Goal: Task Accomplishment & Management: Manage account settings

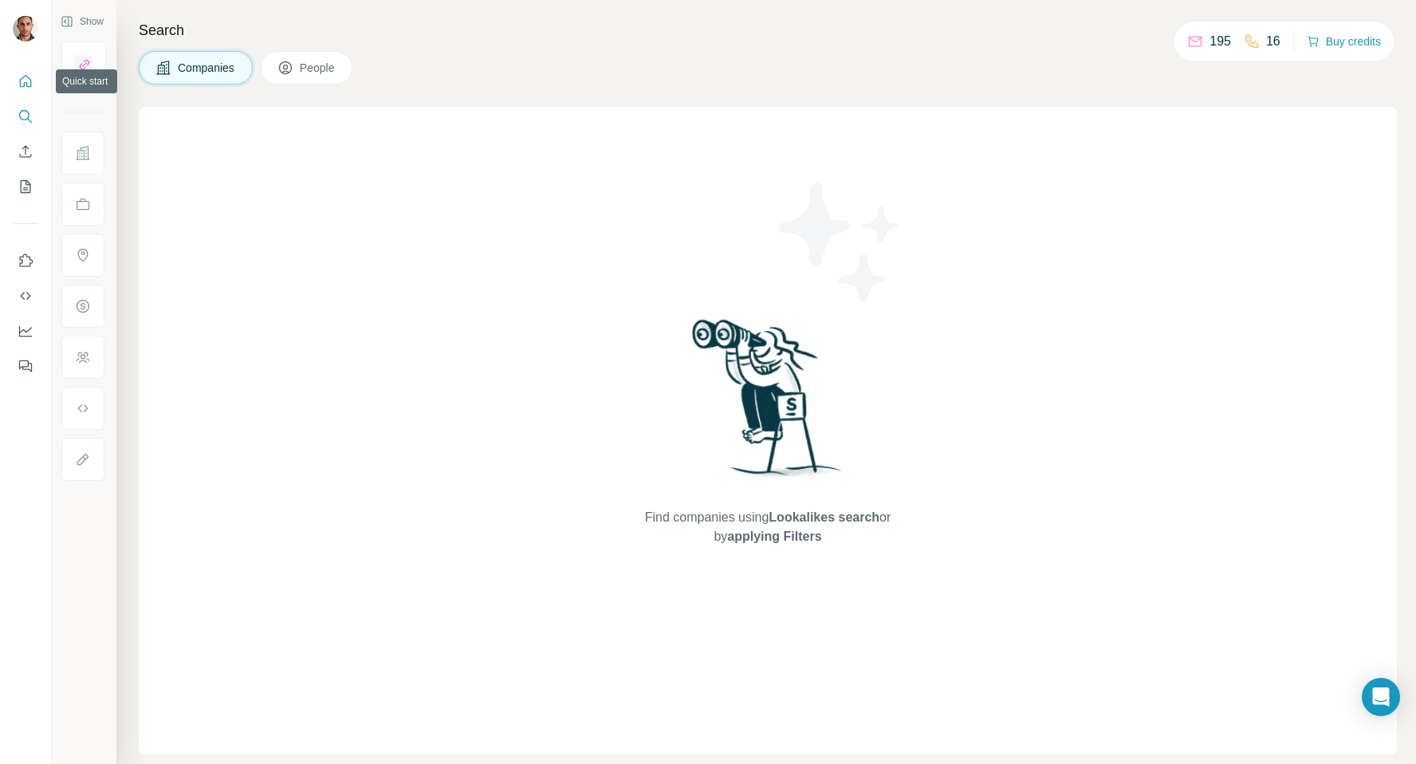
click at [28, 86] on icon "Quick start" at bounding box center [26, 81] width 12 height 12
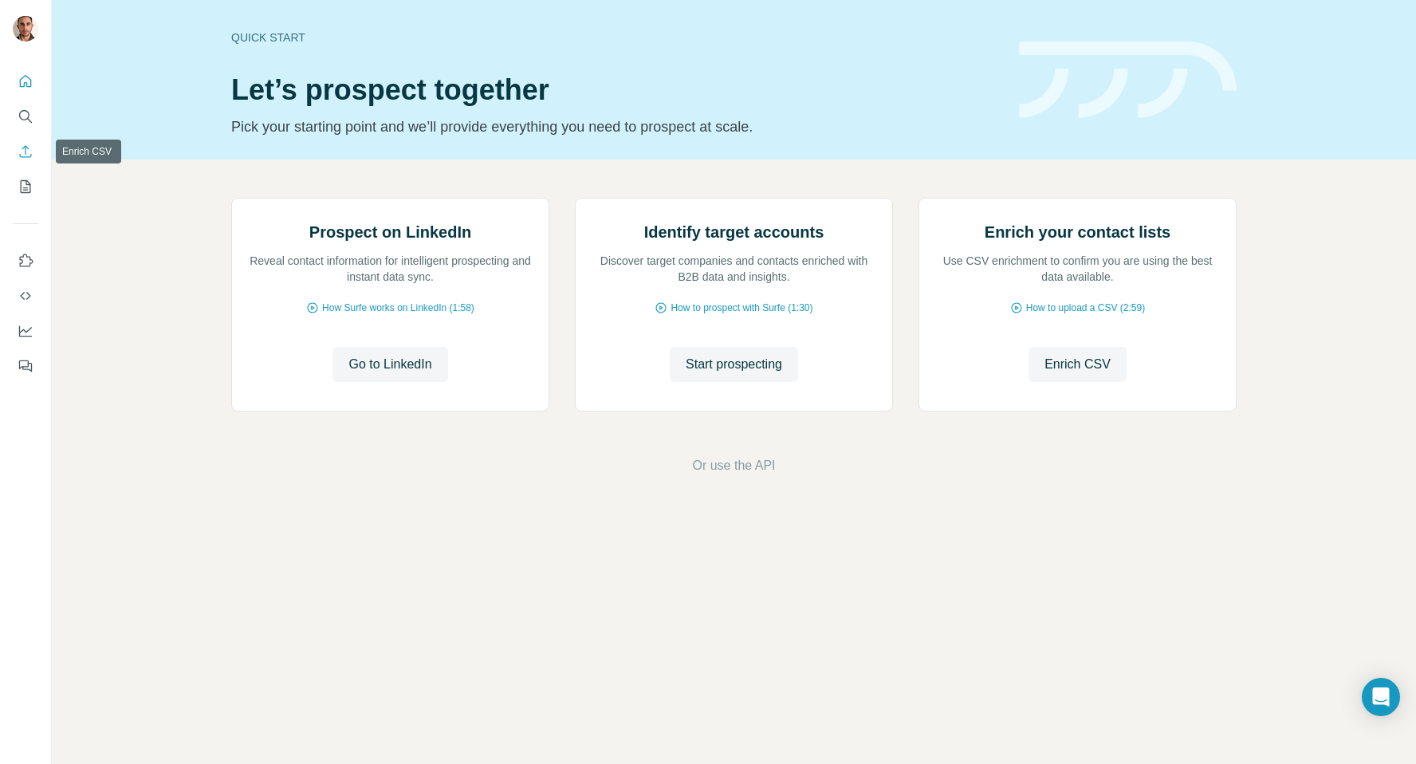
click at [25, 153] on icon "Enrich CSV" at bounding box center [26, 151] width 12 height 12
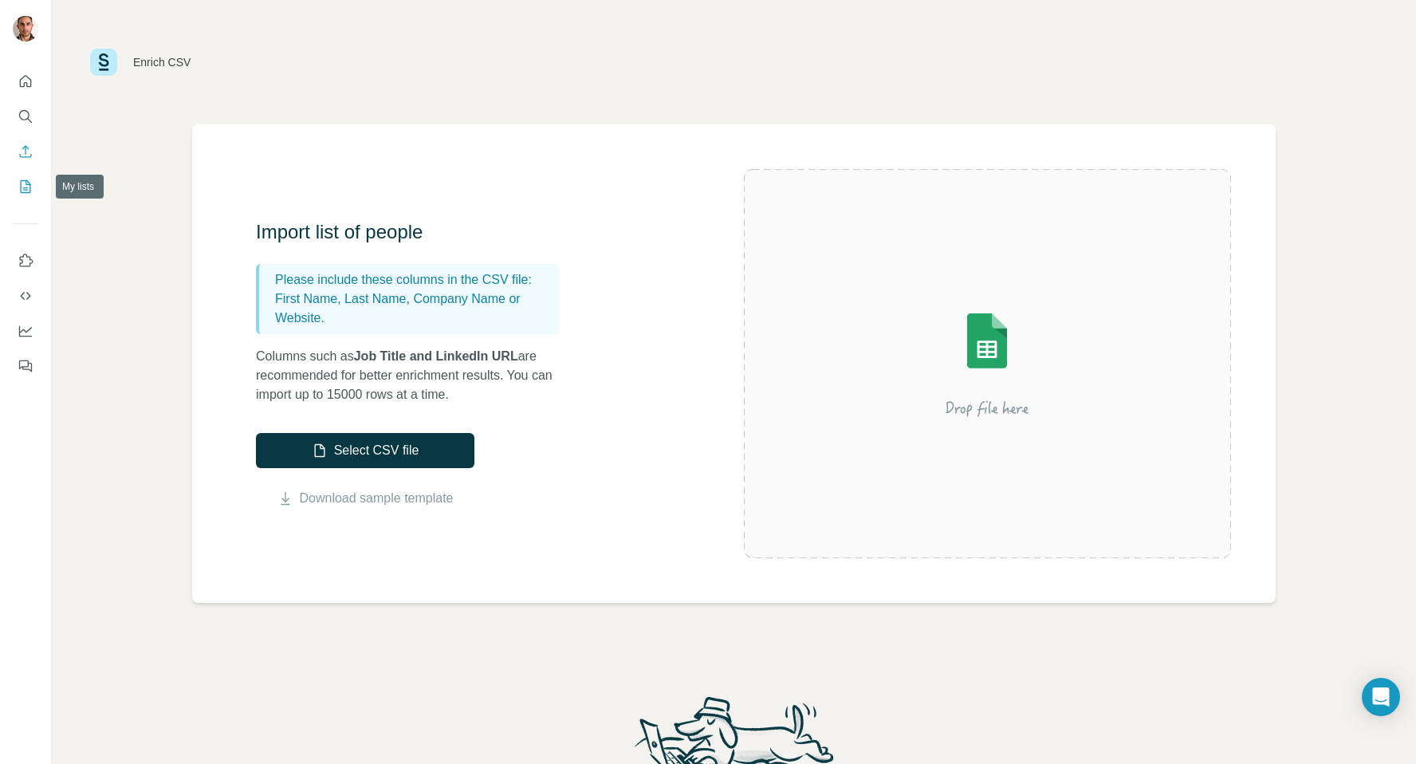
click at [27, 195] on button "My lists" at bounding box center [26, 186] width 26 height 29
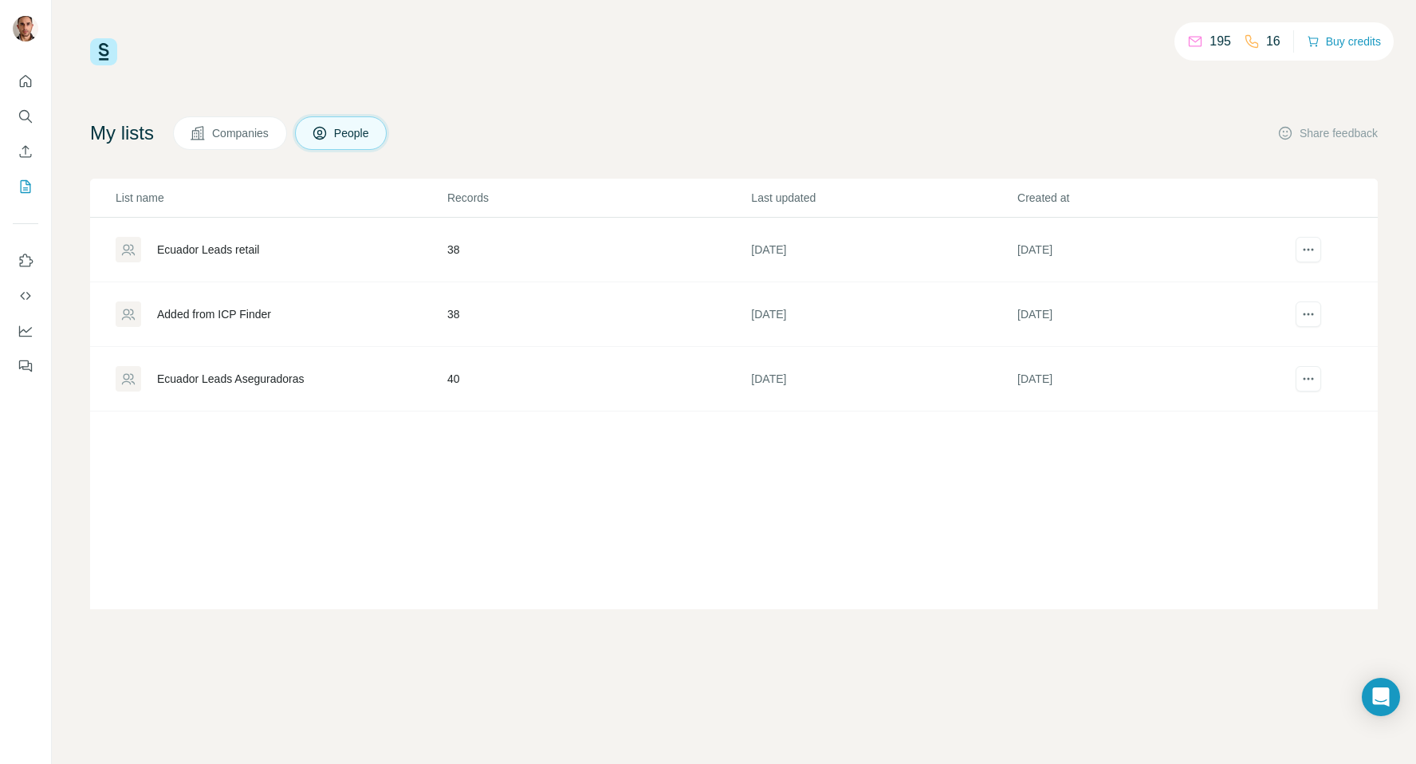
click at [266, 380] on div "Ecuador Leads Aseguradoras" at bounding box center [230, 379] width 147 height 16
